Goal: Transaction & Acquisition: Purchase product/service

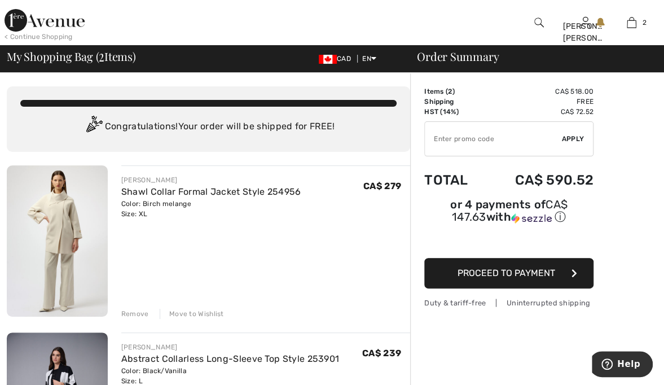
click at [51, 24] on img at bounding box center [45, 20] width 80 height 23
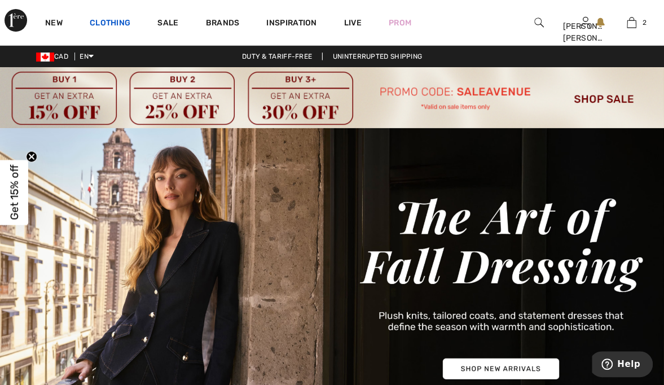
click at [114, 27] on link "Clothing" at bounding box center [110, 24] width 41 height 12
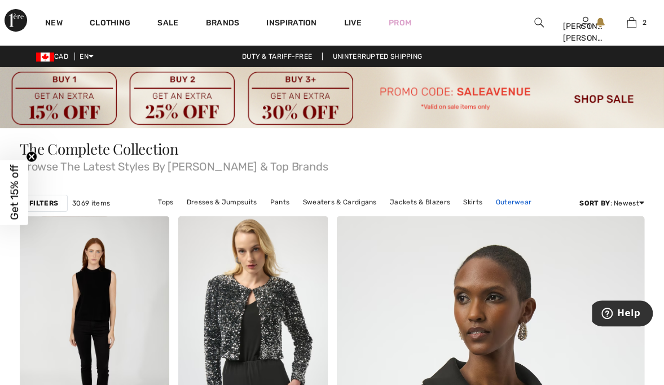
click at [509, 199] on link "Outerwear" at bounding box center [513, 202] width 47 height 15
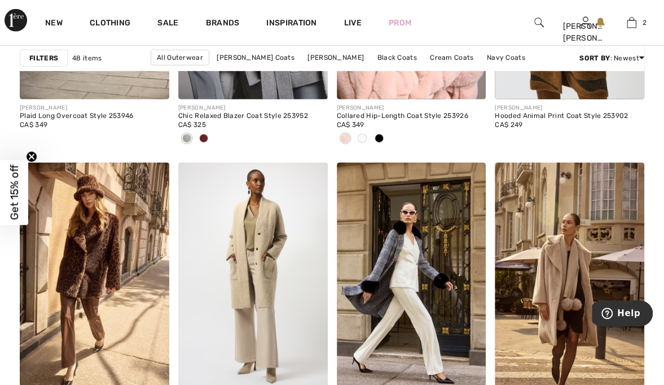
scroll to position [1629, 0]
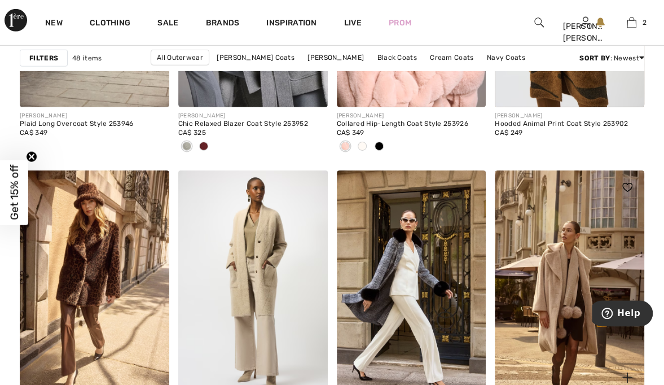
click at [502, 252] on img at bounding box center [570, 282] width 150 height 224
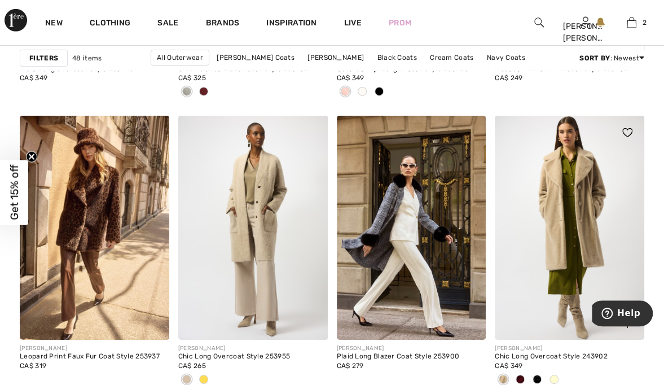
scroll to position [1691, 0]
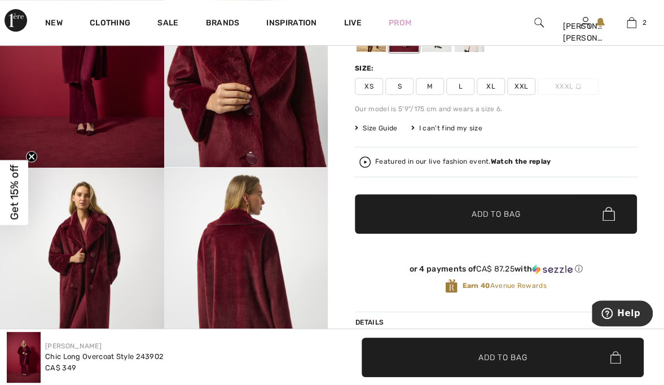
click at [578, 126] on div "Size Guide I can't find my size Select Size XS S M L XL XXL XXXL - Sold Out" at bounding box center [496, 128] width 282 height 10
click at [575, 113] on div "Our model is 5'9"/175 cm and wears a size 6." at bounding box center [496, 109] width 282 height 10
click at [305, 263] on img at bounding box center [246, 290] width 164 height 245
click at [303, 237] on img at bounding box center [246, 290] width 164 height 245
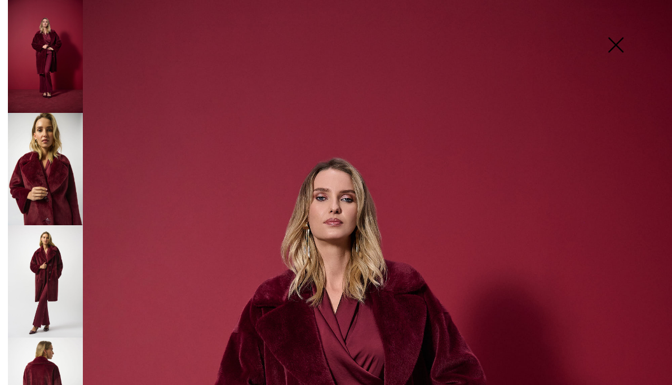
click at [51, 269] on img at bounding box center [45, 281] width 75 height 112
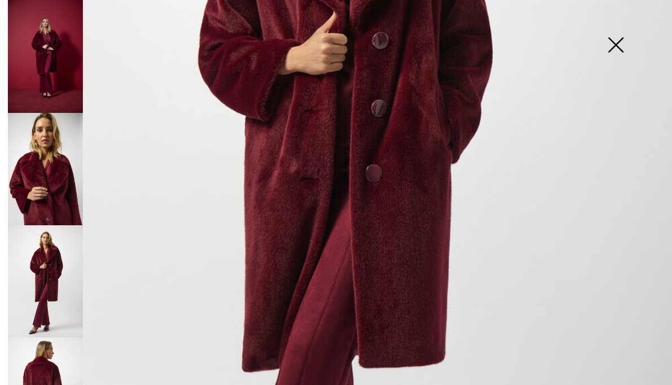
scroll to position [312, 0]
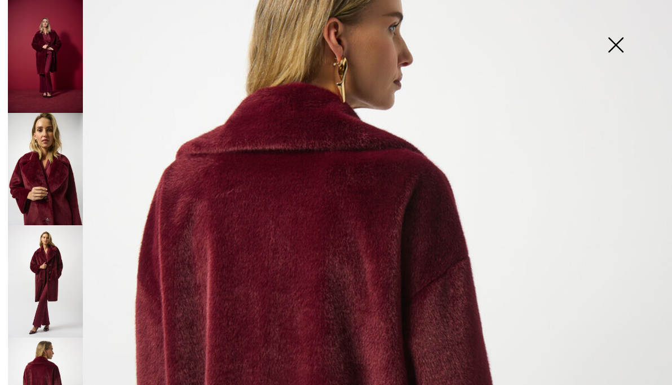
scroll to position [0, 0]
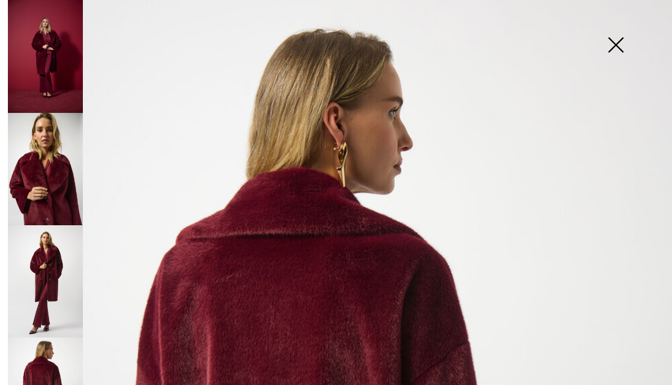
click at [618, 43] on img at bounding box center [616, 46] width 56 height 58
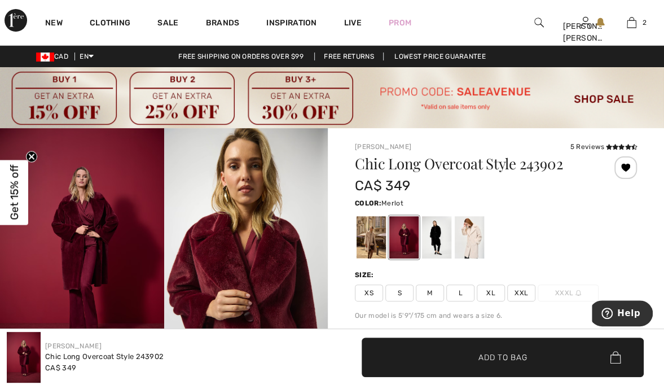
click at [461, 291] on span "L" at bounding box center [460, 292] width 28 height 17
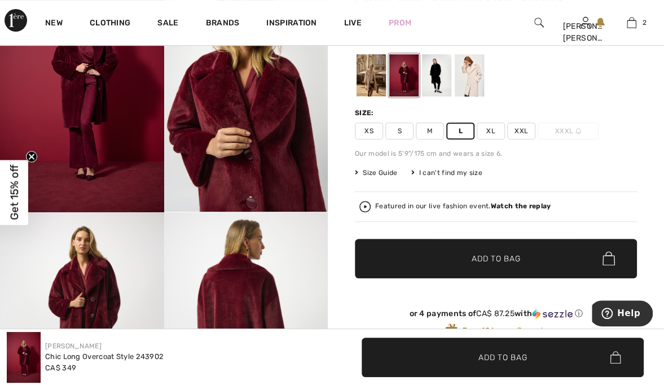
scroll to position [164, 0]
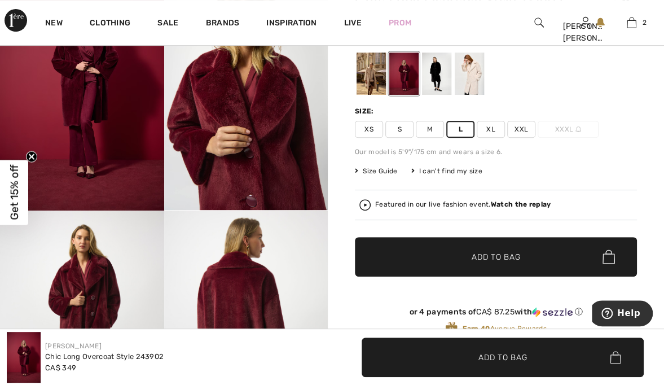
click at [380, 169] on span "Size Guide" at bounding box center [376, 171] width 42 height 10
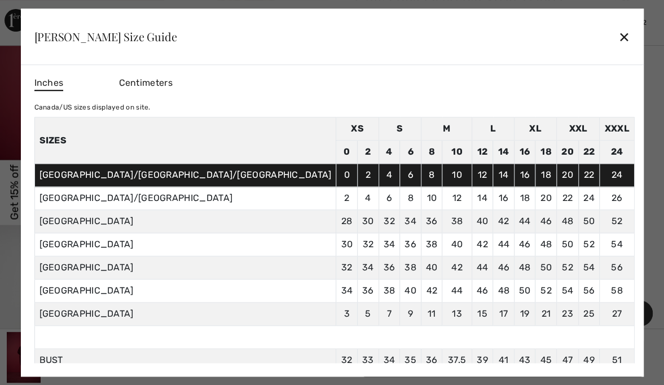
click at [618, 41] on div "✕" at bounding box center [624, 37] width 12 height 24
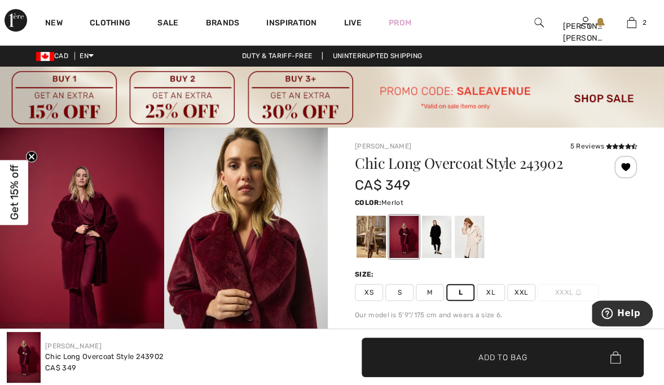
scroll to position [0, 0]
